Goal: Communication & Community: Answer question/provide support

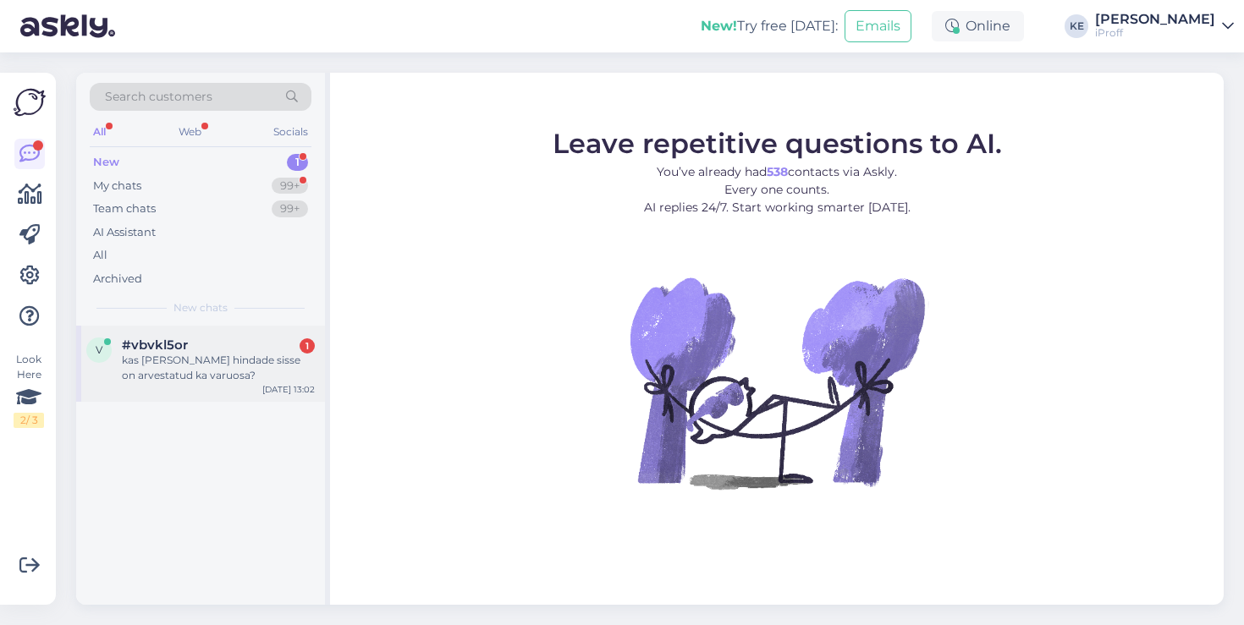
click at [259, 377] on div "kas [PERSON_NAME] hindade sisse on arvestatud ka varuosa?" at bounding box center [218, 368] width 193 height 30
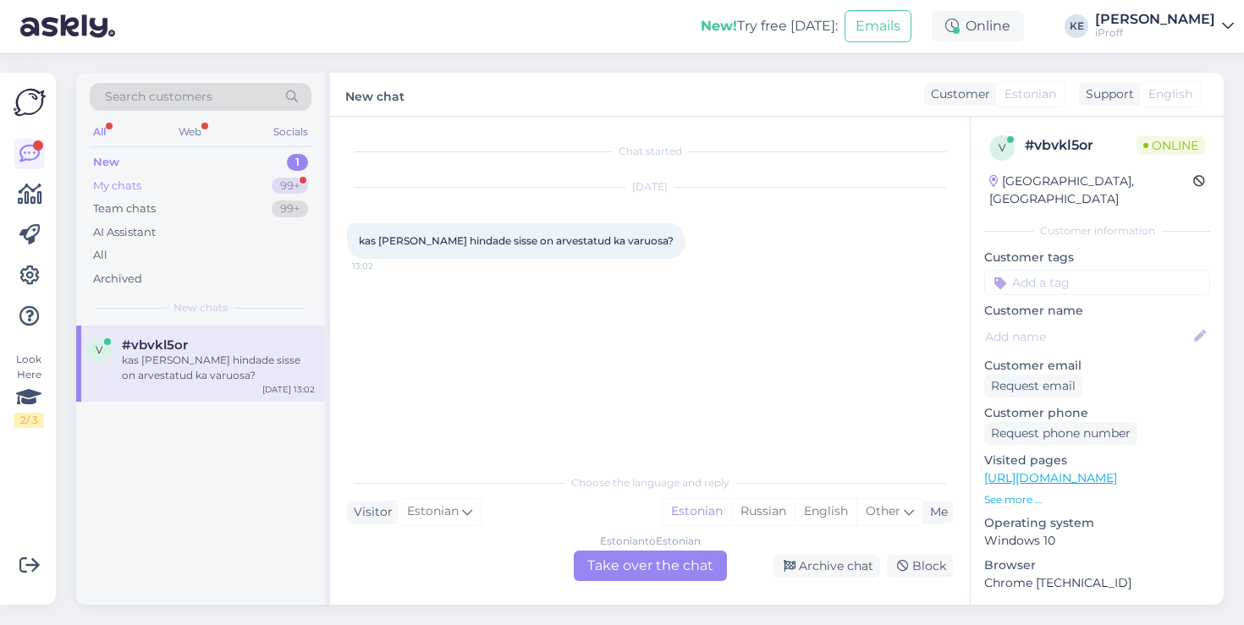
click at [253, 183] on div "My chats 99+" at bounding box center [201, 186] width 222 height 24
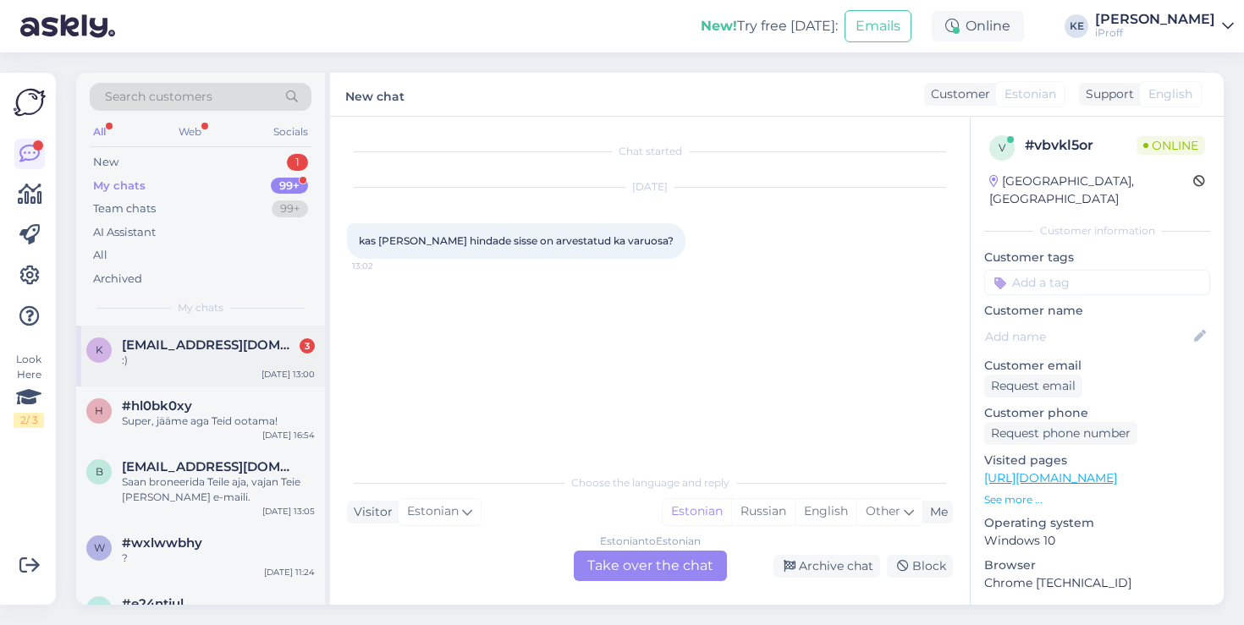
click at [185, 355] on div ":)" at bounding box center [218, 360] width 193 height 15
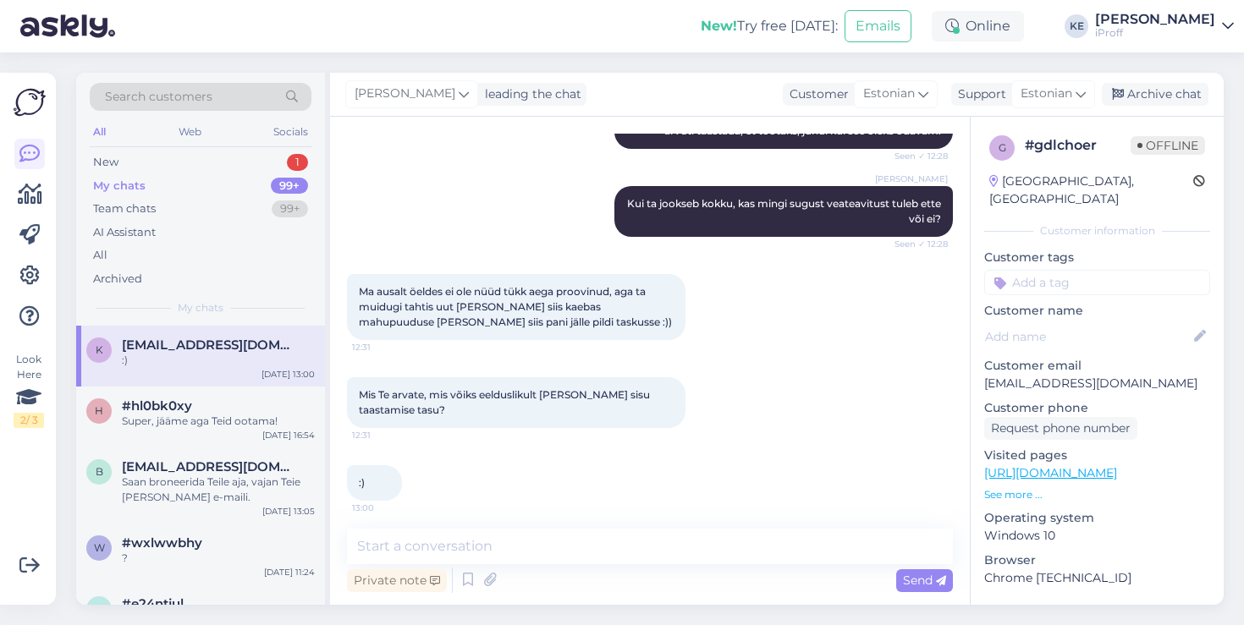
scroll to position [353, 0]
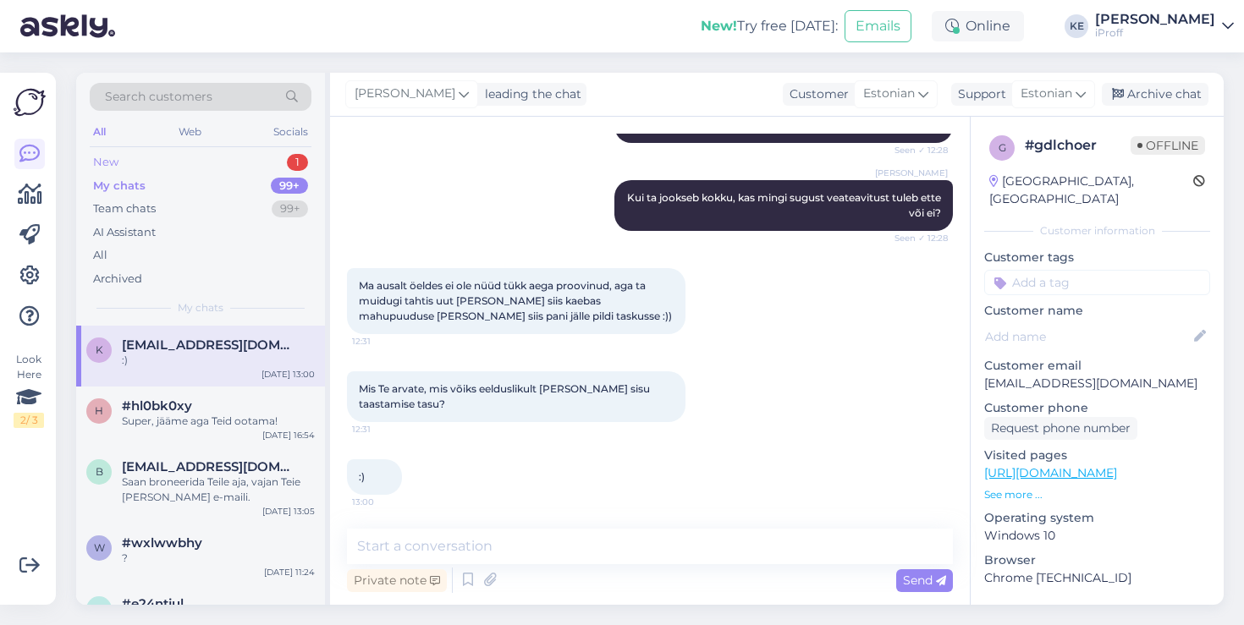
click at [188, 166] on div "New 1" at bounding box center [201, 163] width 222 height 24
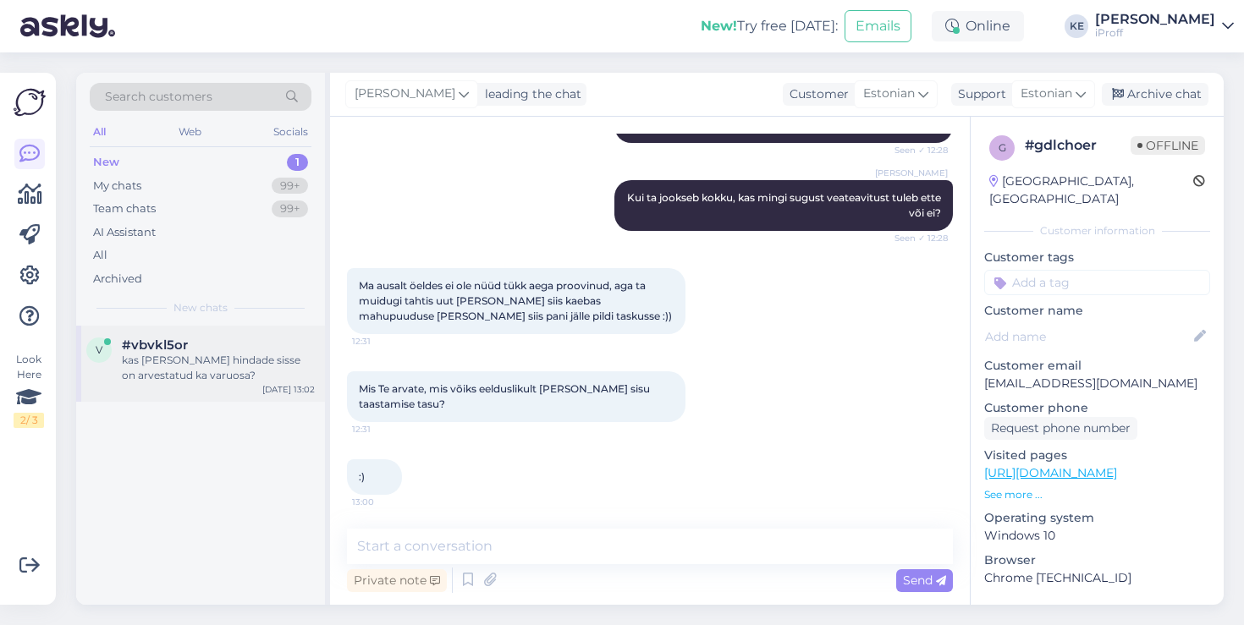
click at [266, 392] on div "[DATE] 13:02" at bounding box center [288, 389] width 52 height 13
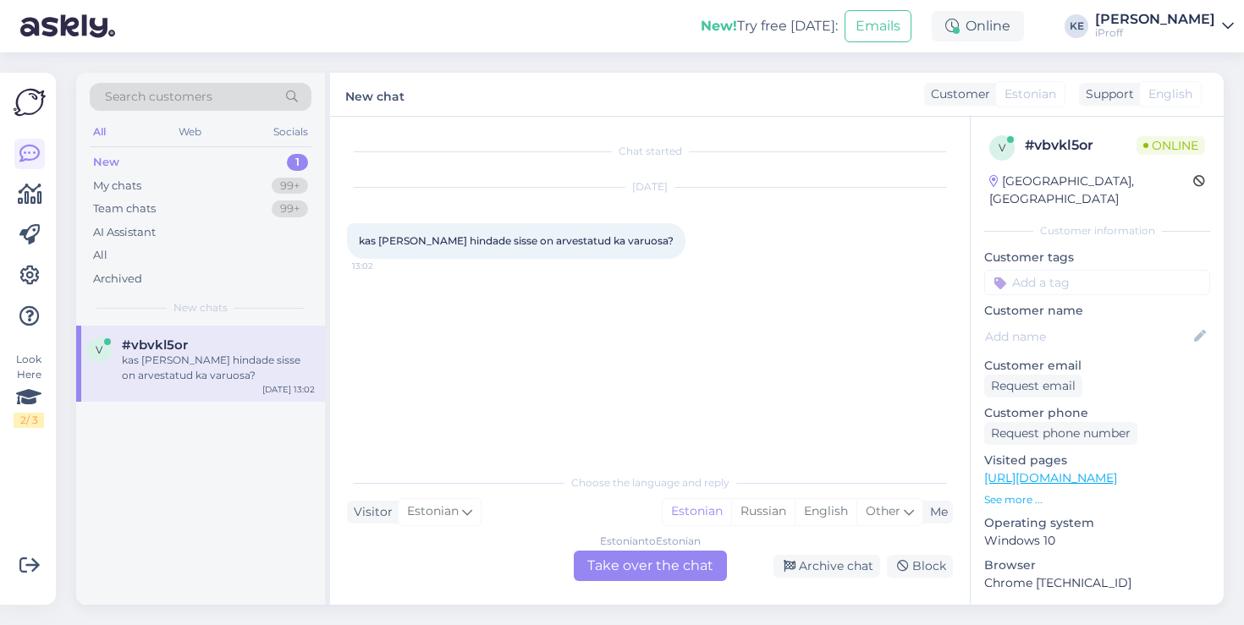
scroll to position [0, 0]
click at [206, 192] on div "My chats 99+" at bounding box center [201, 186] width 222 height 24
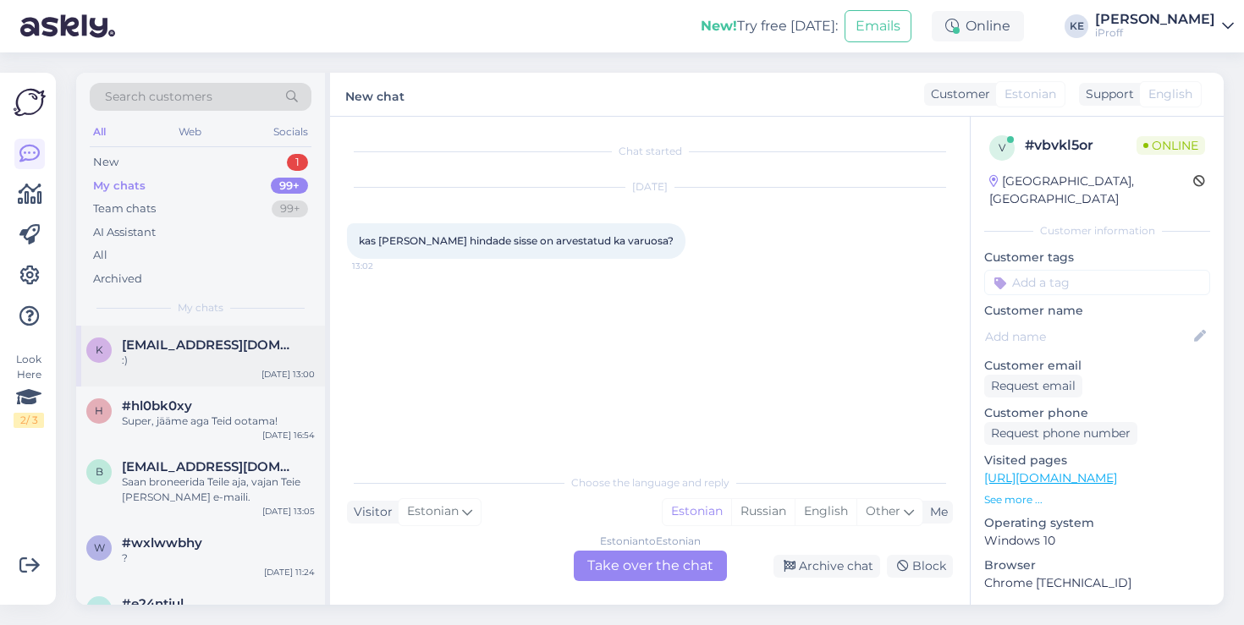
click at [192, 357] on div ":)" at bounding box center [218, 360] width 193 height 15
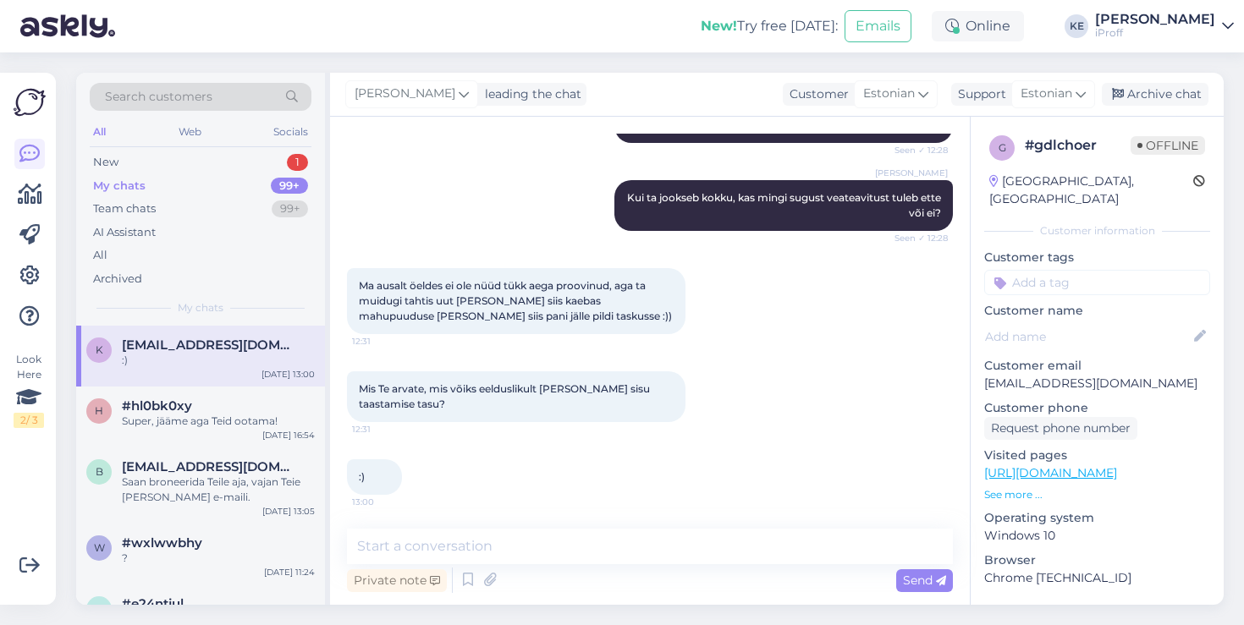
click at [1034, 375] on p "[EMAIL_ADDRESS][DOMAIN_NAME]" at bounding box center [1097, 384] width 226 height 18
copy p "[EMAIL_ADDRESS][DOMAIN_NAME]"
